Goal: Find specific page/section: Find specific page/section

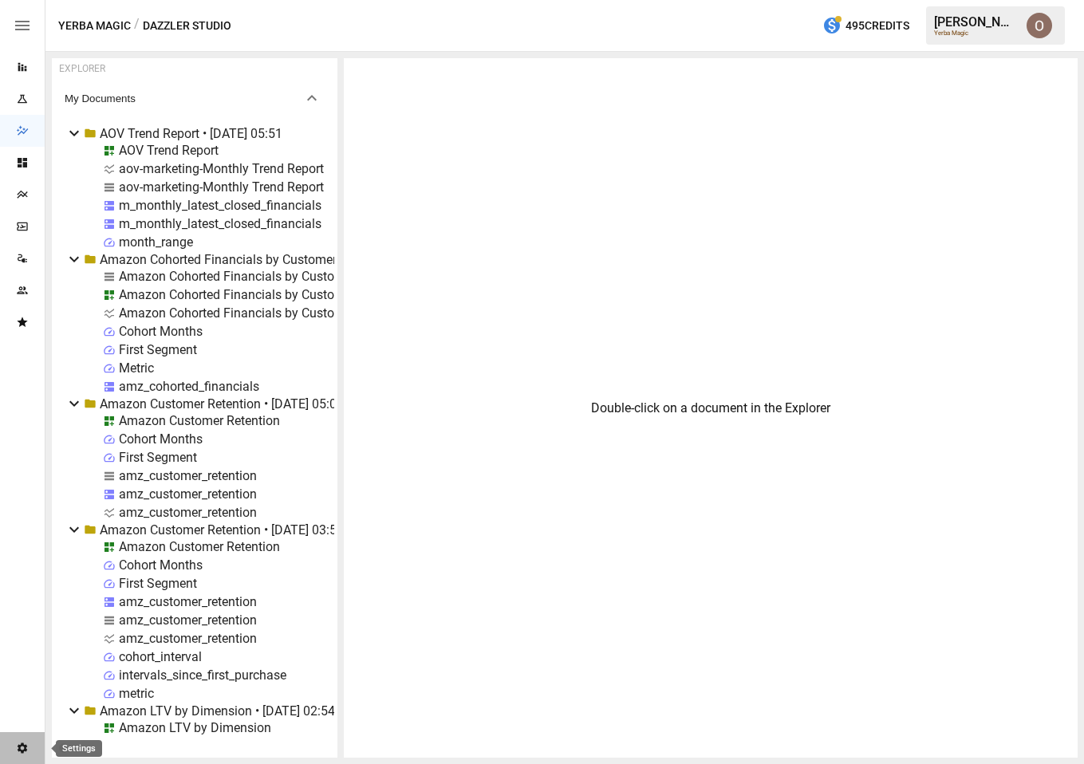
click at [20, 752] on icon "Settings" at bounding box center [22, 748] width 13 height 13
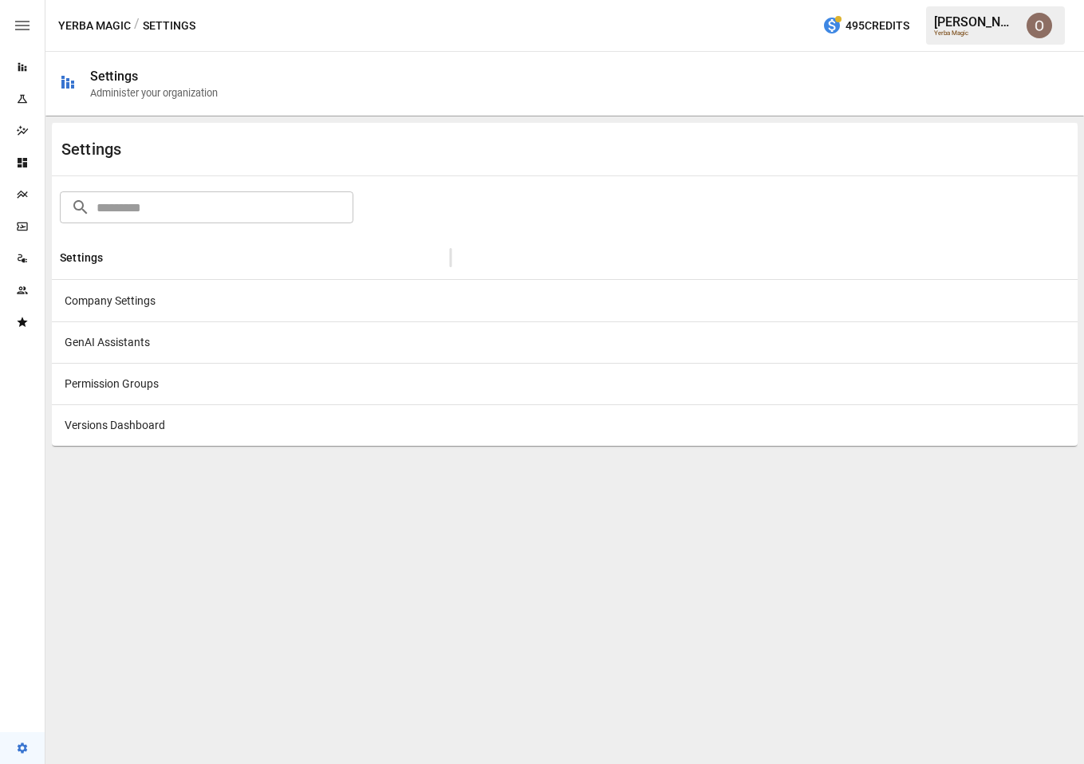
click at [140, 301] on div "Company Settings" at bounding box center [251, 300] width 399 height 41
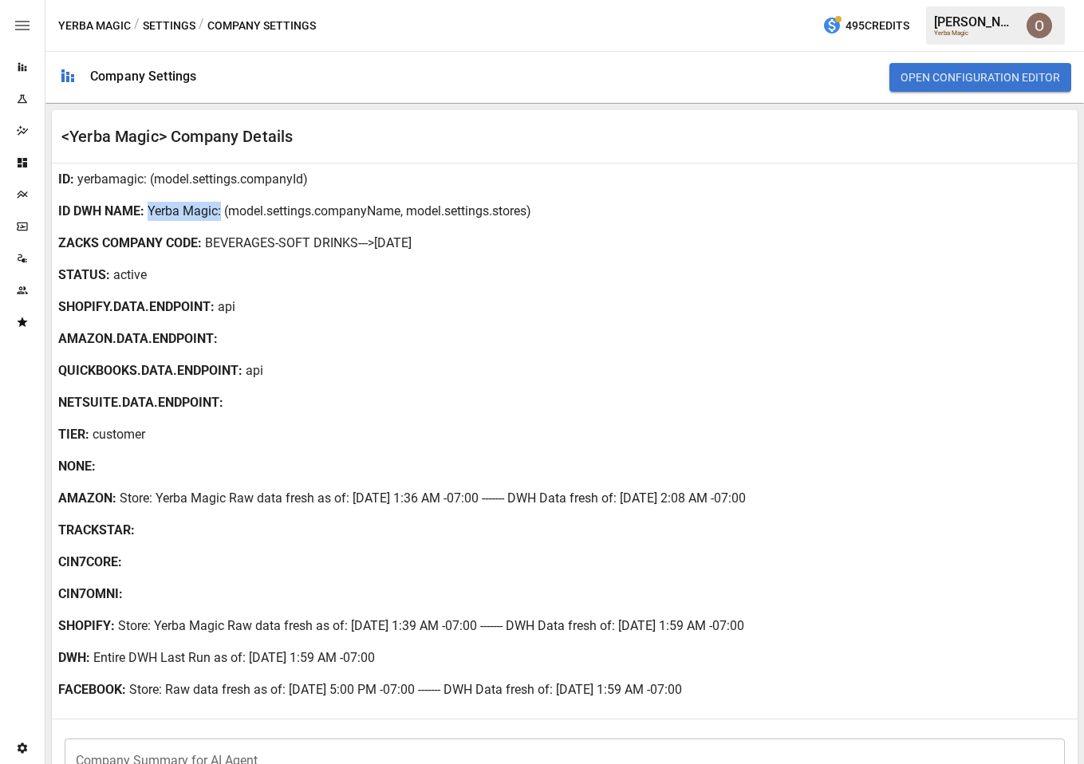
drag, startPoint x: 151, startPoint y: 211, endPoint x: 218, endPoint y: 210, distance: 67.8
click at [218, 210] on div "ID DWH NAME : Yerba Magic : (model.settings.companyName, model.settings.stores)" at bounding box center [564, 211] width 1025 height 32
copy p "Yerba Magic"
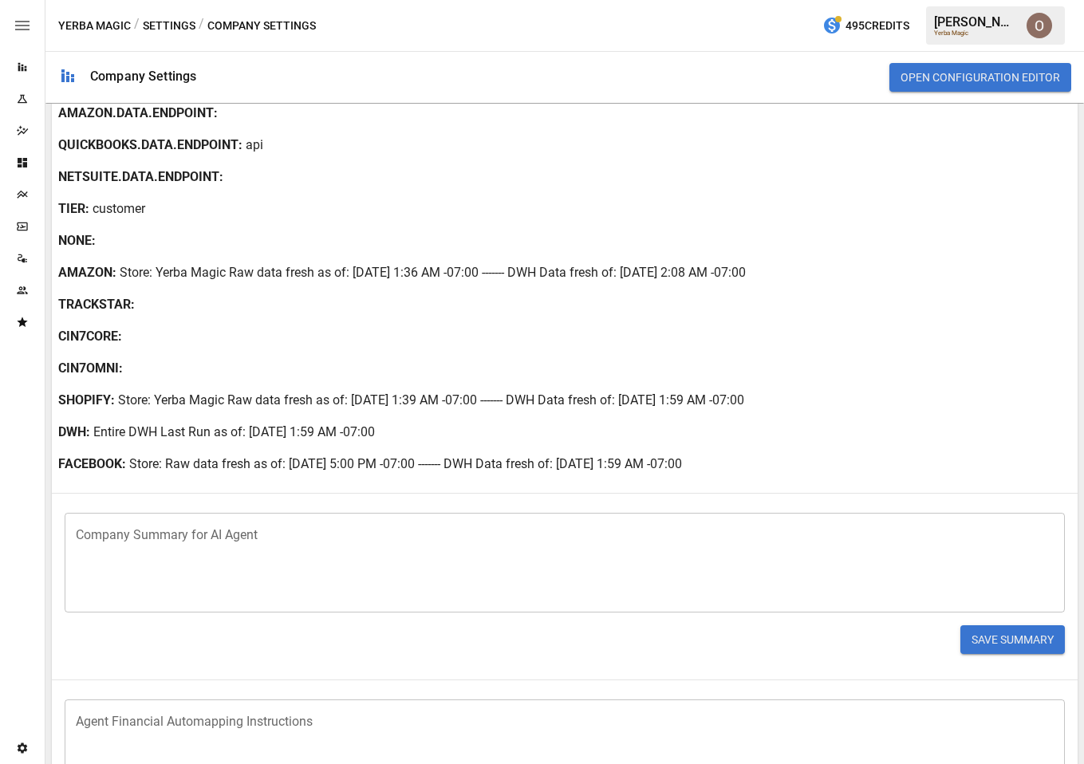
scroll to position [226, 0]
click at [22, 71] on icon "Reports" at bounding box center [22, 67] width 13 height 13
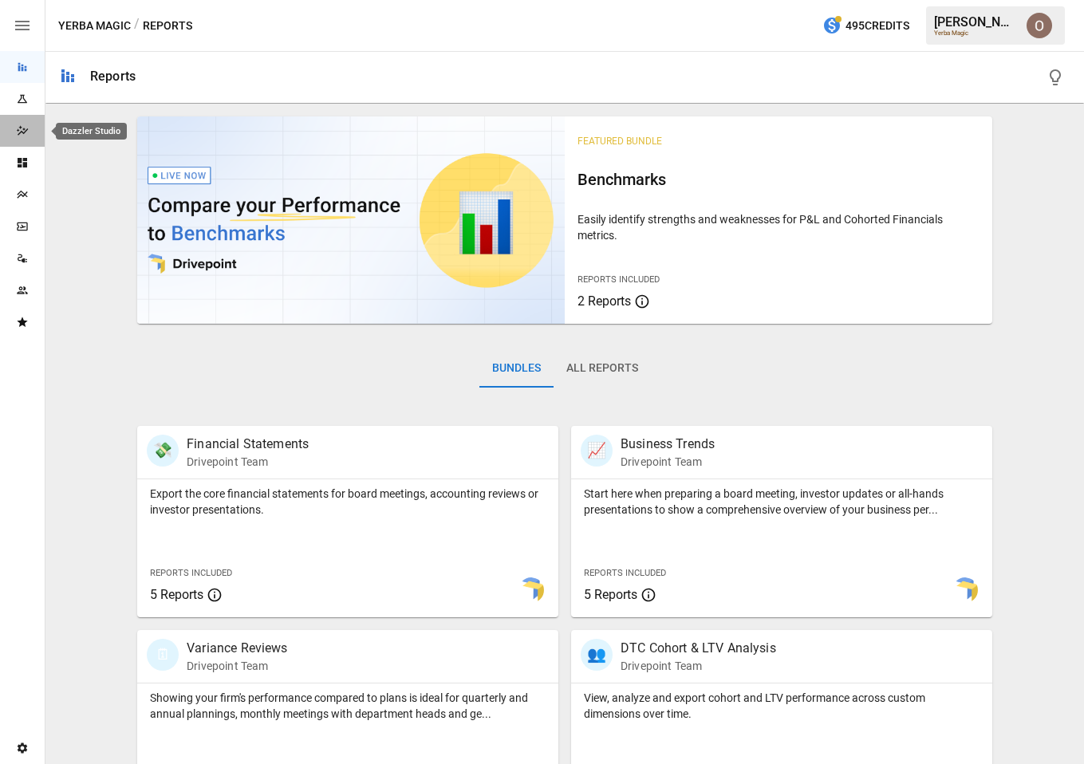
click at [22, 130] on icon "Dazzler Studio" at bounding box center [22, 130] width 13 height 13
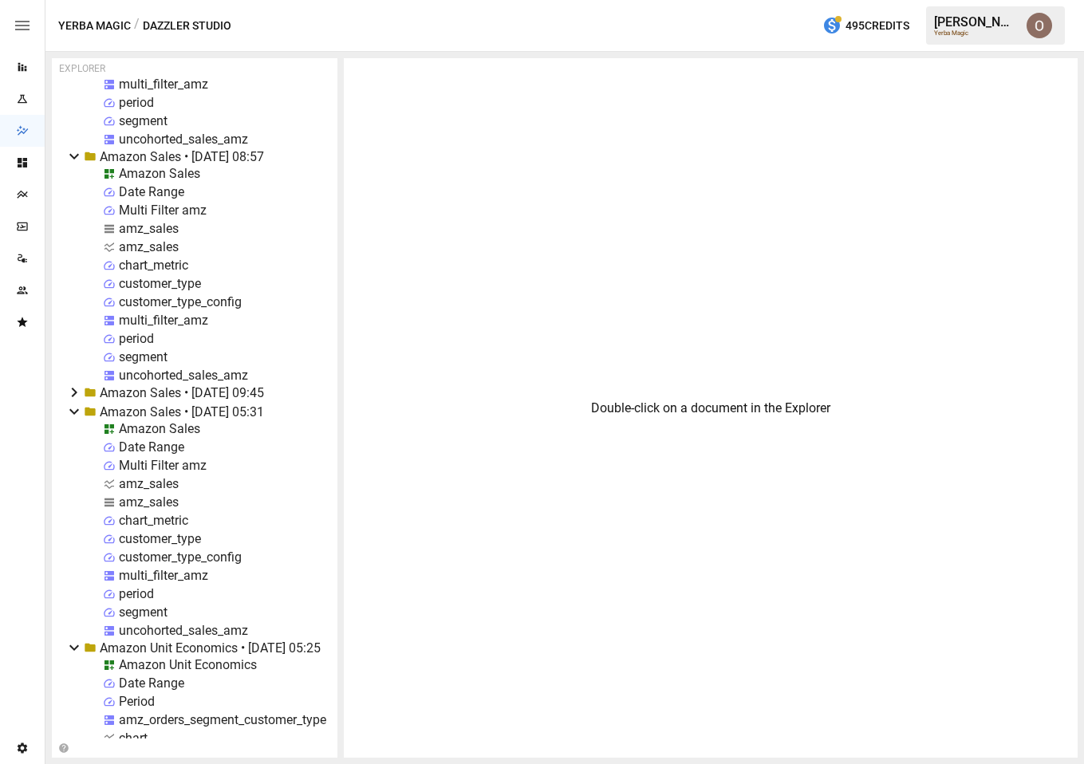
scroll to position [2811, 0]
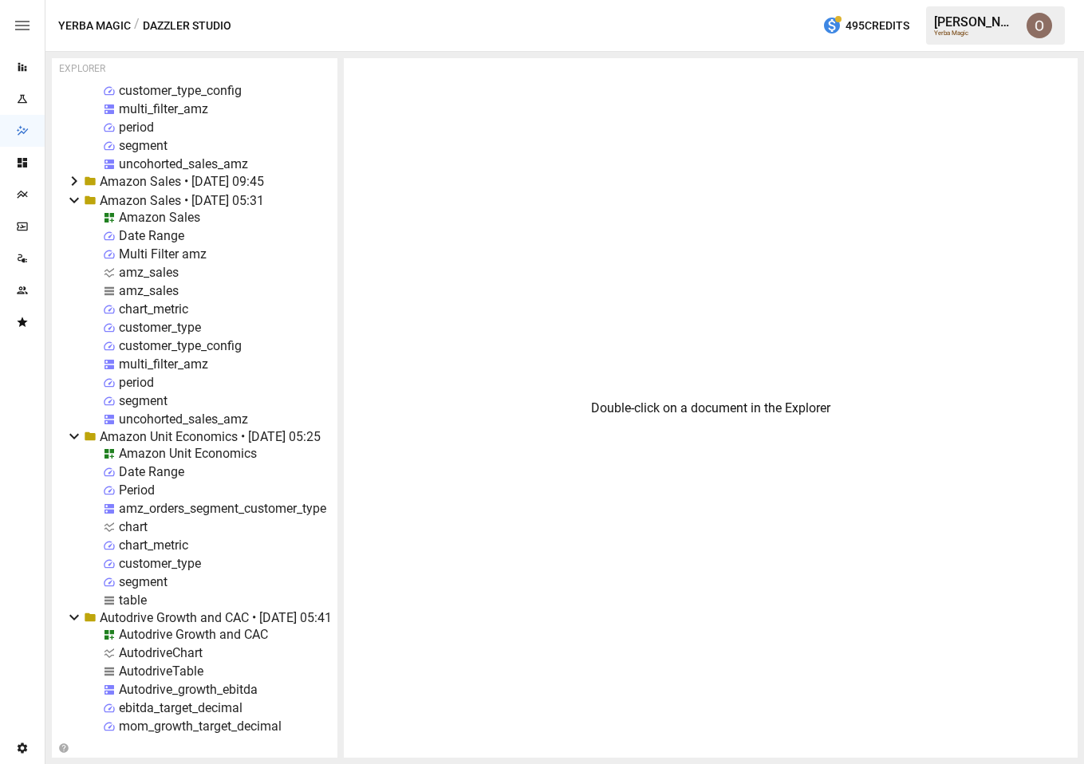
click at [134, 382] on div "period" at bounding box center [136, 382] width 35 height 15
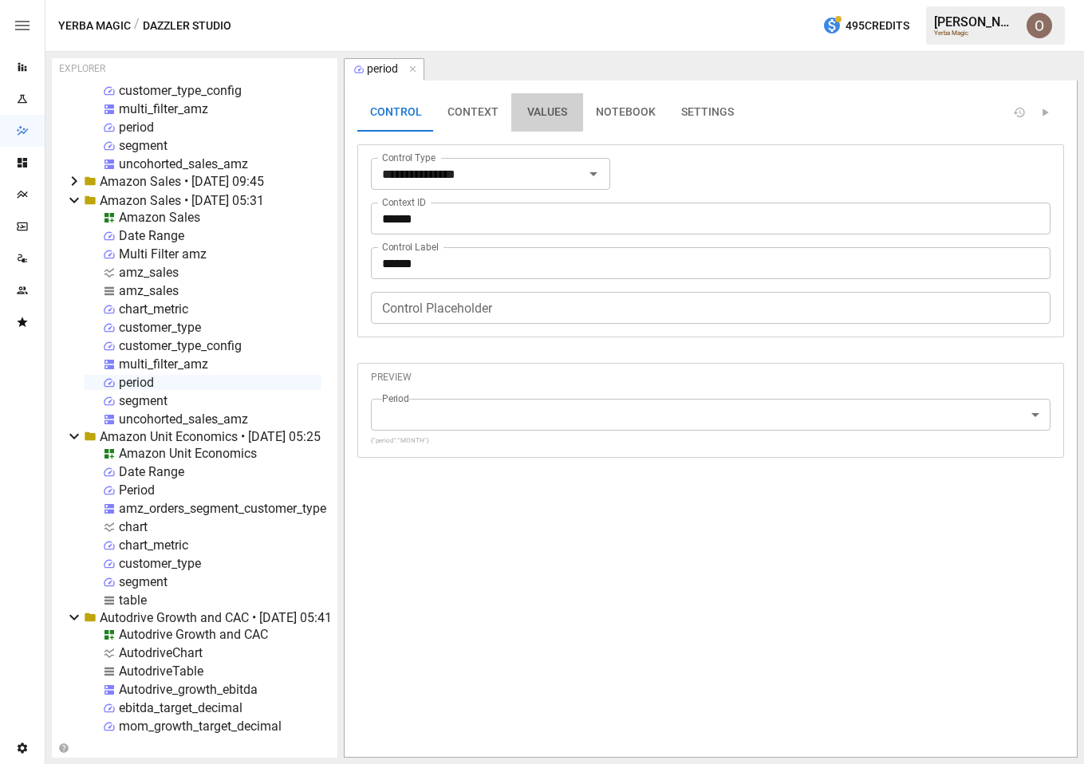
click at [543, 115] on button "VALUES" at bounding box center [547, 112] width 72 height 38
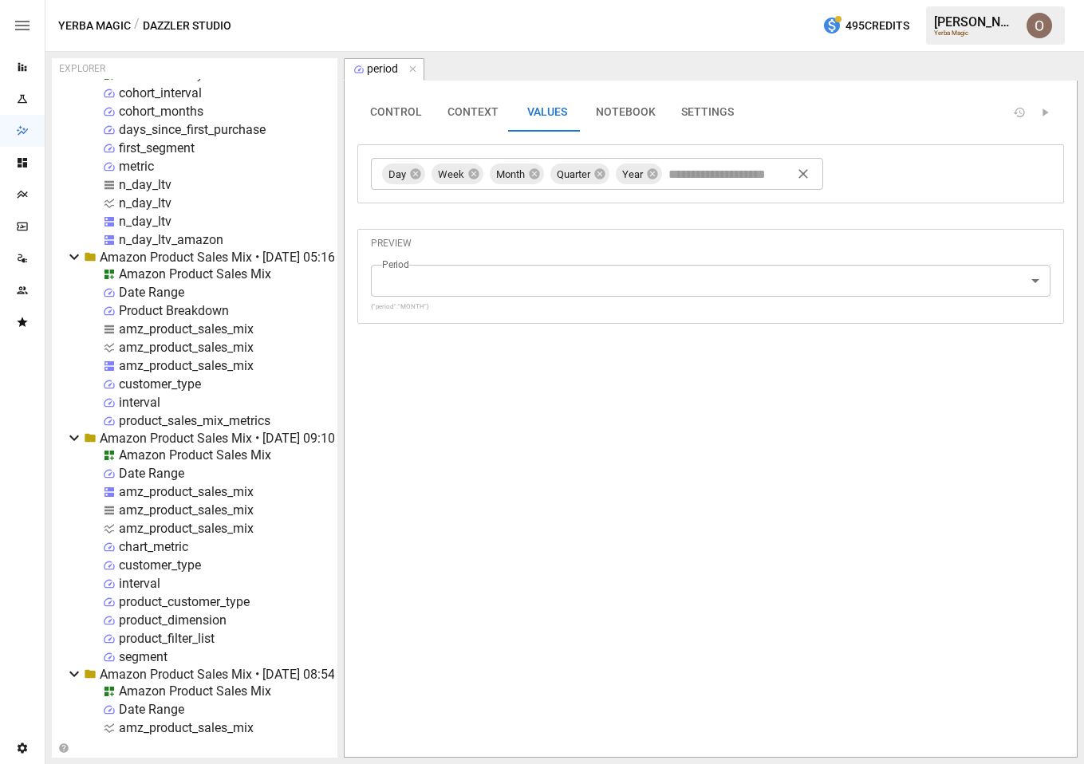
scroll to position [476, 0]
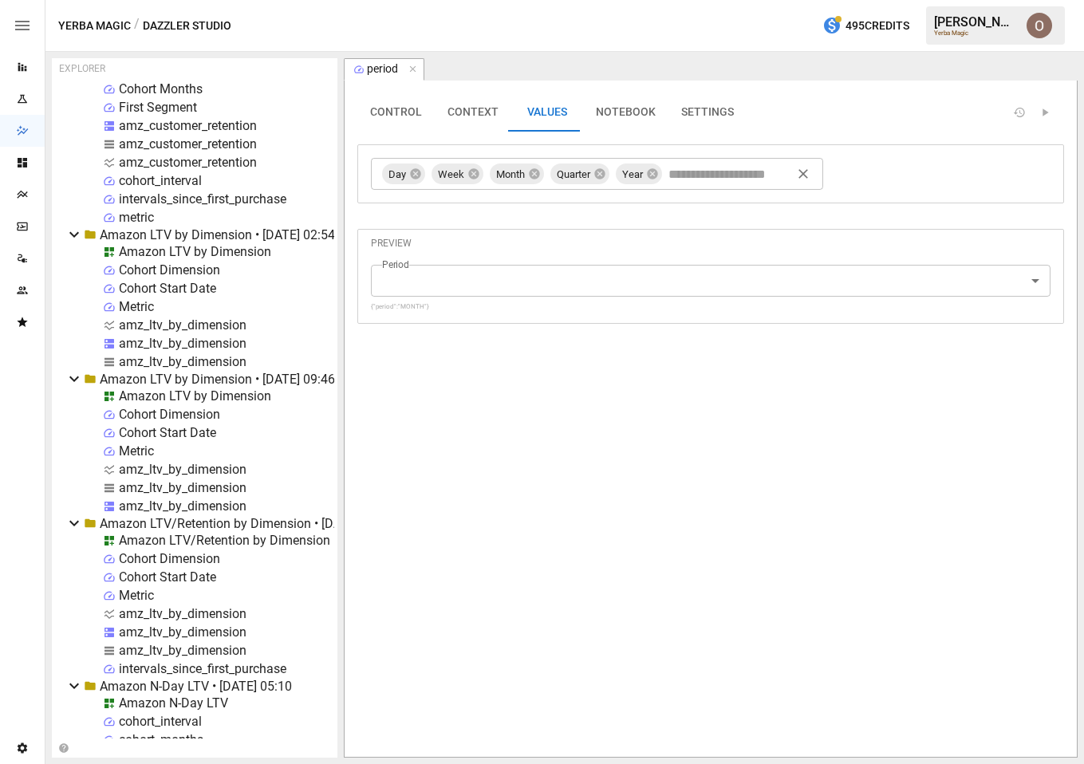
click at [394, 118] on button "CONTROL" at bounding box center [395, 112] width 77 height 38
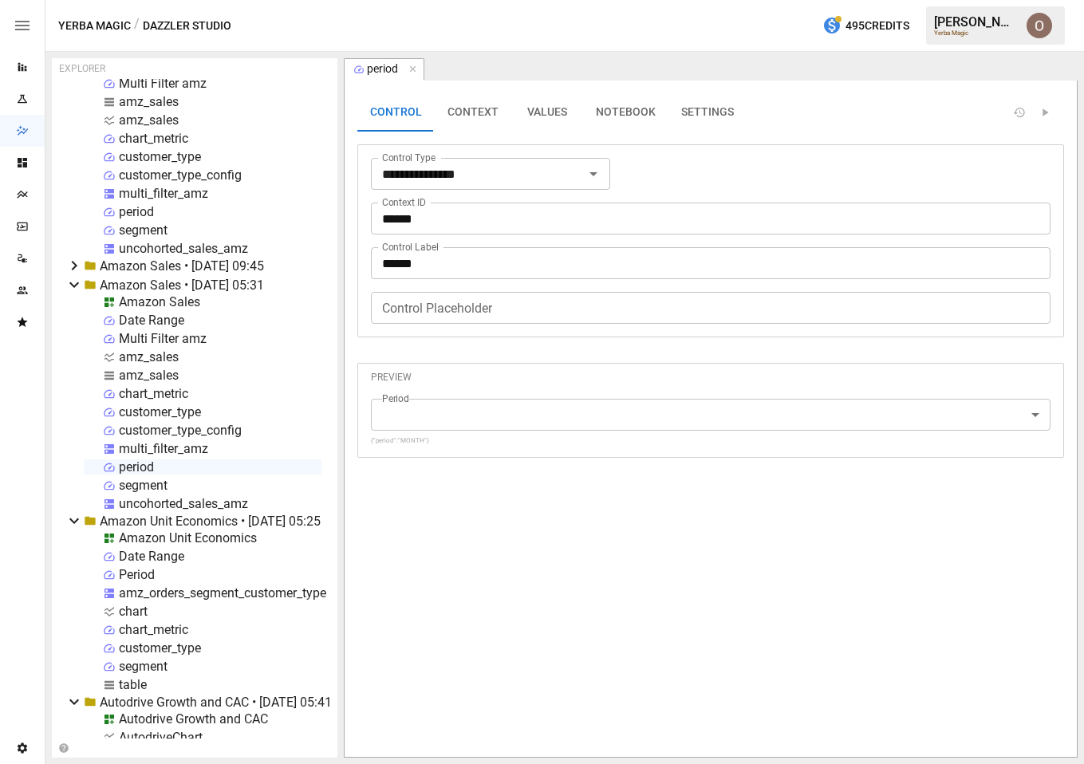
scroll to position [2809, 0]
